Goal: Task Accomplishment & Management: Complete application form

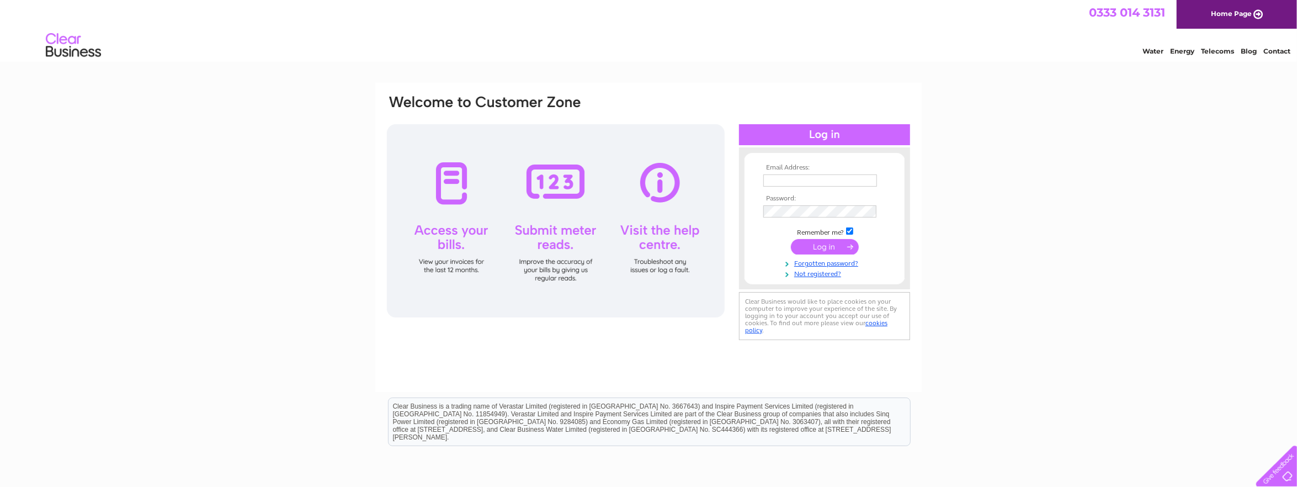
click at [787, 174] on input "text" at bounding box center [820, 180] width 114 height 12
type input "[EMAIL_ADDRESS][DOMAIN_NAME]"
click at [829, 247] on input "submit" at bounding box center [825, 247] width 68 height 15
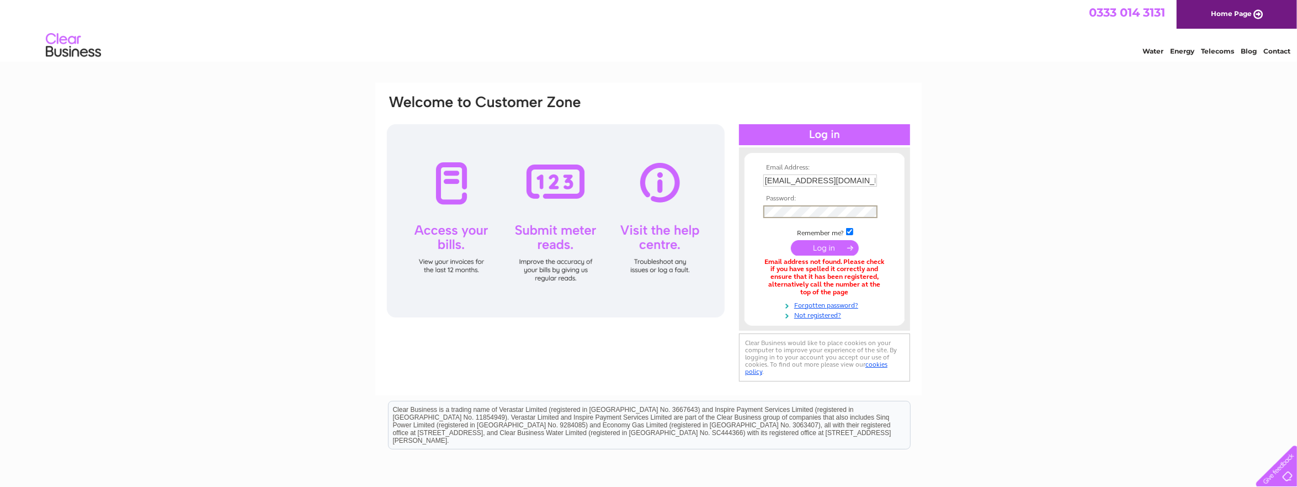
click at [835, 247] on input "submit" at bounding box center [825, 247] width 68 height 15
click at [818, 313] on link "Not registered?" at bounding box center [825, 313] width 125 height 10
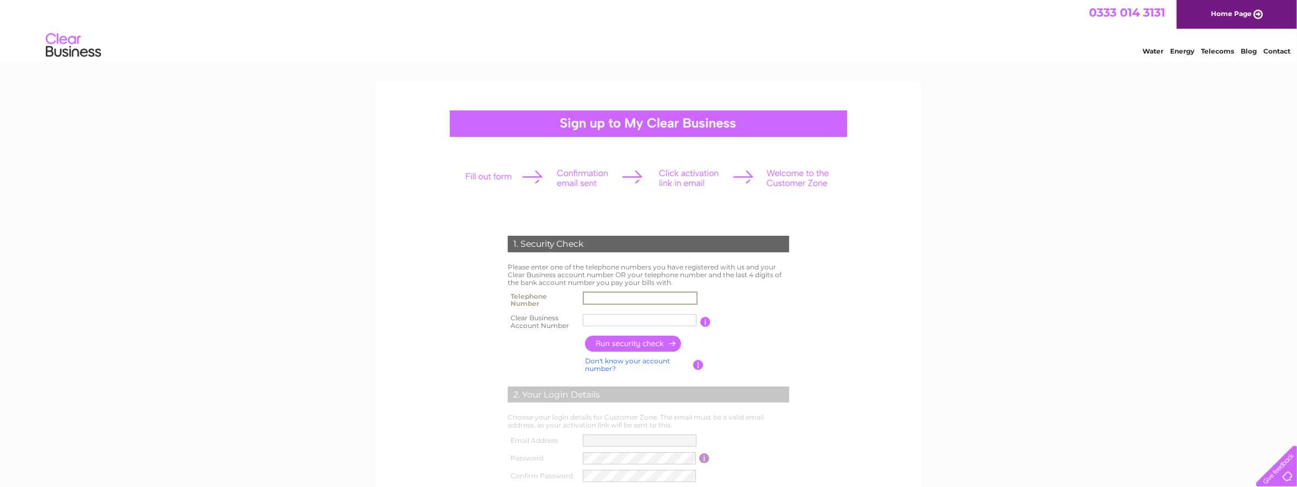
click at [613, 296] on input "text" at bounding box center [640, 297] width 115 height 13
type input "07500166166"
type input "director"
drag, startPoint x: 613, startPoint y: 318, endPoint x: 574, endPoint y: 313, distance: 39.4
click at [574, 313] on tr "Clear Business Account Number director You will find your account number on the…" at bounding box center [648, 322] width 287 height 22
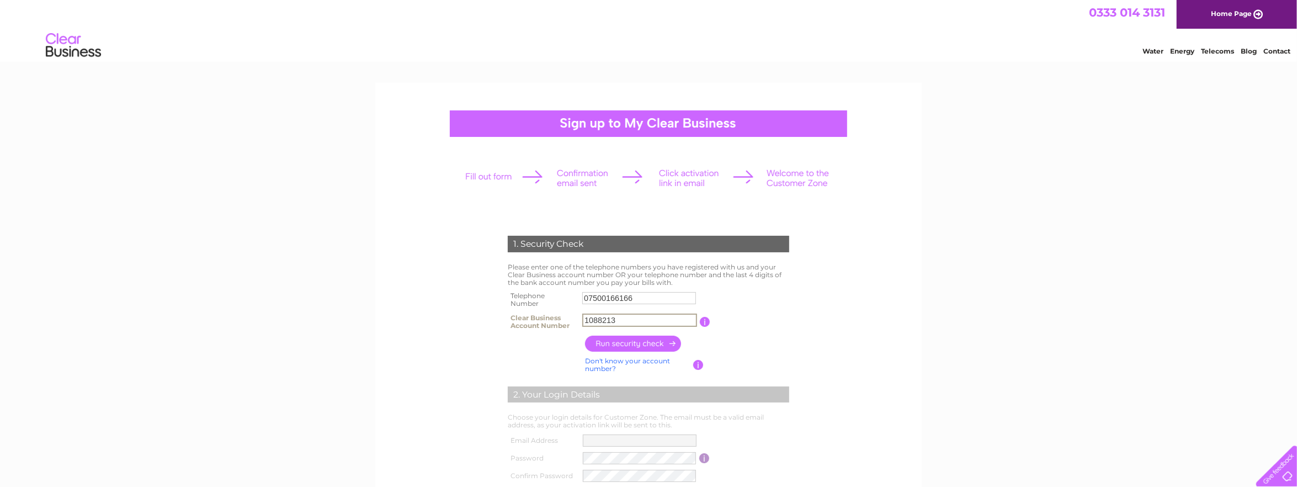
type input "1088213"
click at [626, 349] on input "button" at bounding box center [633, 343] width 97 height 16
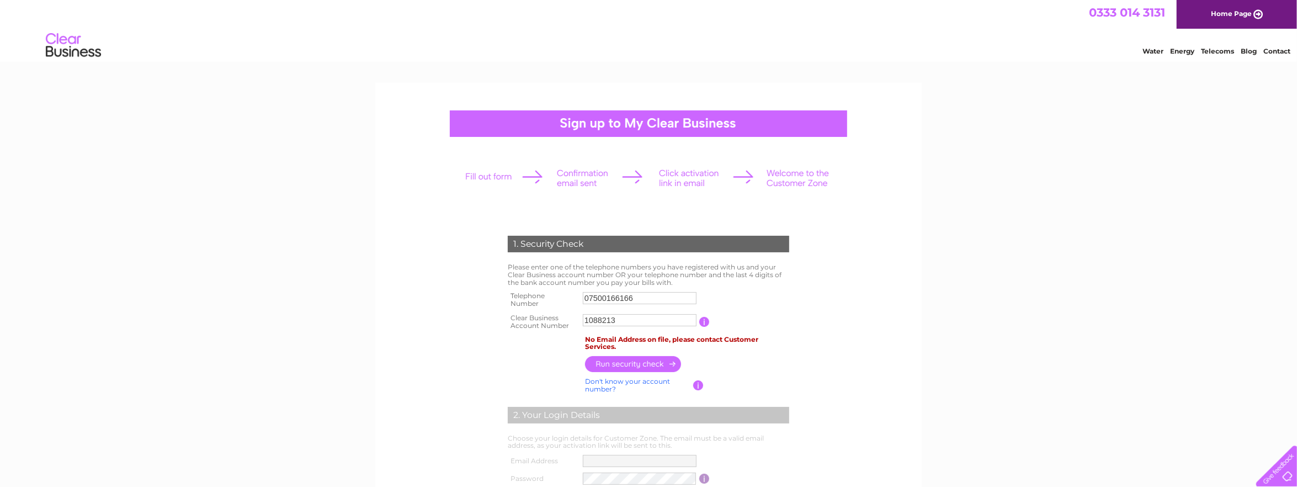
click at [631, 321] on input "1088213" at bounding box center [640, 320] width 114 height 12
